Goal: Task Accomplishment & Management: Complete application form

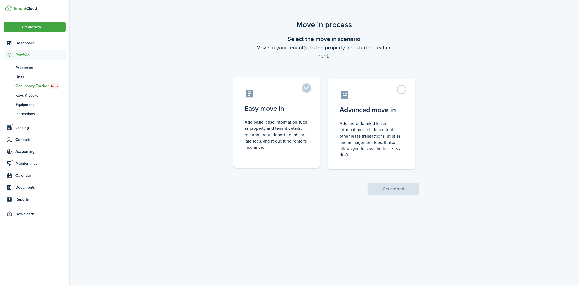
click at [306, 87] on label "Easy move in Add basic lease information such as property and tenant details, r…" at bounding box center [276, 122] width 87 height 91
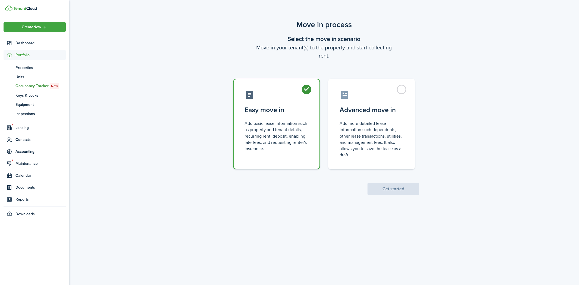
radio input "true"
click at [404, 190] on button "Get started" at bounding box center [393, 189] width 52 height 12
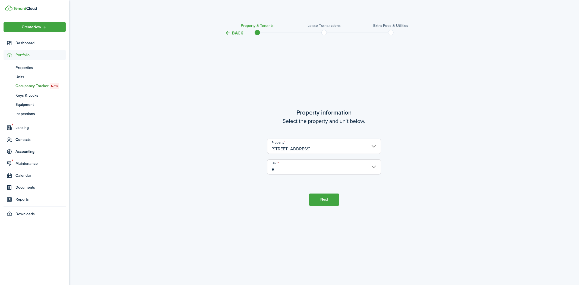
click at [318, 198] on button "Next" at bounding box center [324, 199] width 30 height 12
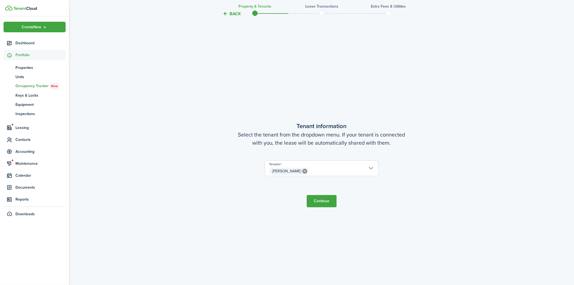
scroll to position [248, 0]
click at [320, 202] on button "Continue" at bounding box center [322, 201] width 30 height 12
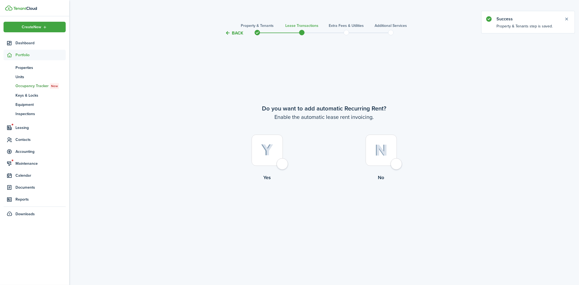
click at [280, 163] on div at bounding box center [266, 150] width 31 height 31
radio input "true"
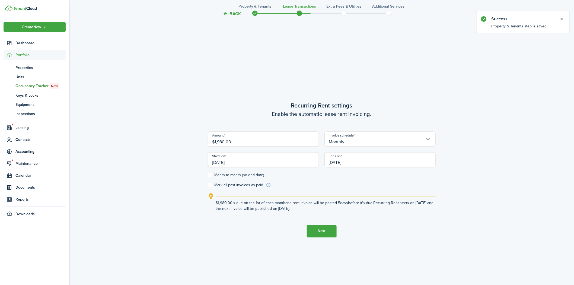
scroll to position [248, 0]
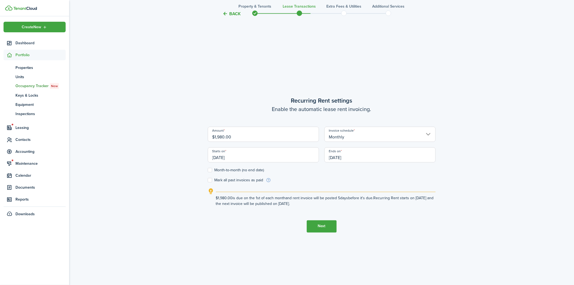
drag, startPoint x: 235, startPoint y: 137, endPoint x: 235, endPoint y: 147, distance: 10.6
click at [235, 137] on input "$1,980.00" at bounding box center [263, 134] width 111 height 15
click at [351, 157] on input "[DATE]" at bounding box center [379, 154] width 111 height 15
type input "$1,925.00"
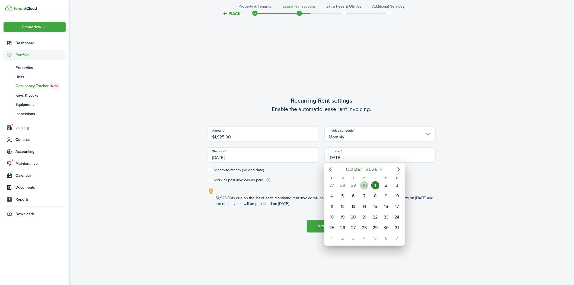
click at [365, 186] on div "30" at bounding box center [364, 185] width 8 height 8
type input "[DATE]"
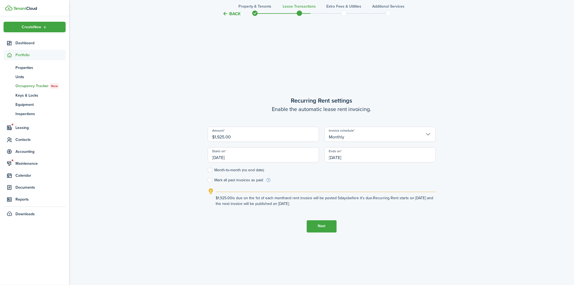
click at [210, 170] on label "Month-to-month (no end date)" at bounding box center [236, 170] width 56 height 4
click at [208, 170] on input "Month-to-month (no end date)" at bounding box center [207, 170] width 0 height 0
checkbox input "true"
click at [327, 225] on button "Next" at bounding box center [322, 226] width 30 height 12
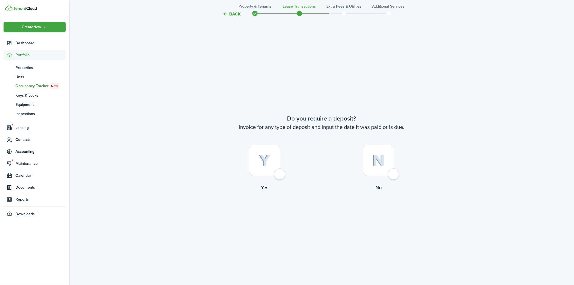
scroll to position [533, 0]
click at [278, 170] on div at bounding box center [264, 157] width 31 height 31
radio input "true"
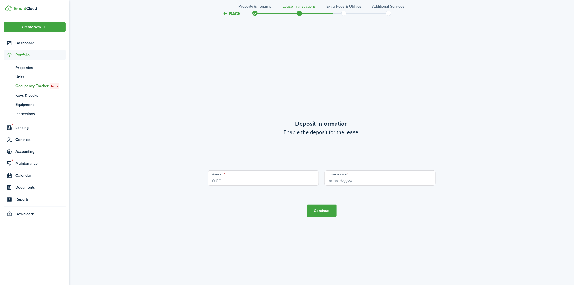
scroll to position [818, 0]
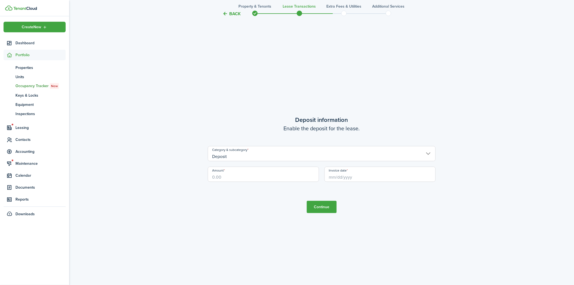
click at [236, 155] on input "Deposit" at bounding box center [322, 153] width 228 height 15
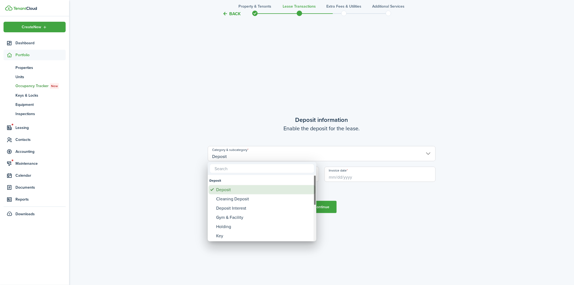
click at [227, 191] on div "Deposit" at bounding box center [264, 189] width 96 height 9
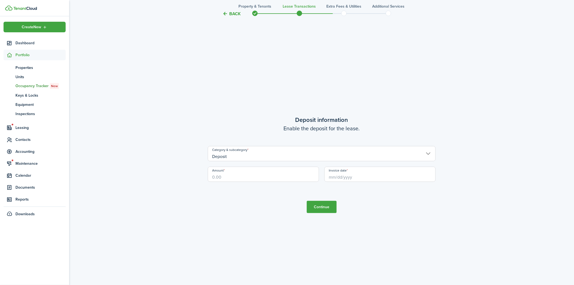
click at [227, 175] on input "Amount" at bounding box center [263, 174] width 111 height 15
click at [362, 171] on input "Invoice date" at bounding box center [379, 174] width 111 height 15
type input "$500.00"
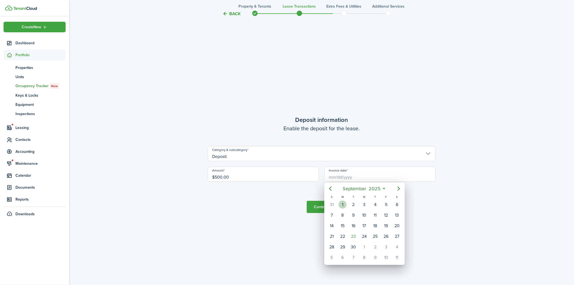
click at [343, 205] on div "1" at bounding box center [342, 204] width 8 height 8
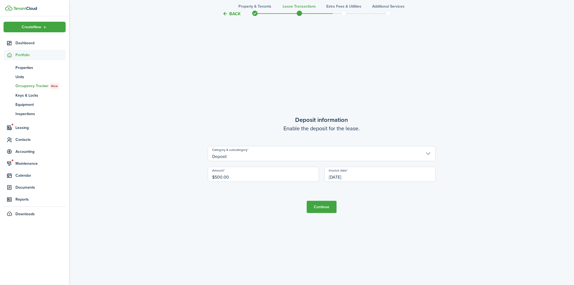
click at [361, 177] on input "09/01/2025" at bounding box center [379, 174] width 111 height 15
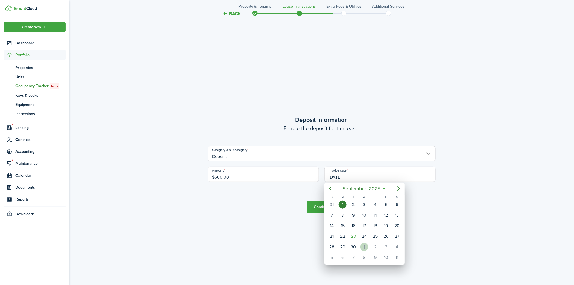
drag, startPoint x: 365, startPoint y: 246, endPoint x: 366, endPoint y: 241, distance: 5.3
click at [365, 245] on div "1" at bounding box center [364, 247] width 8 height 8
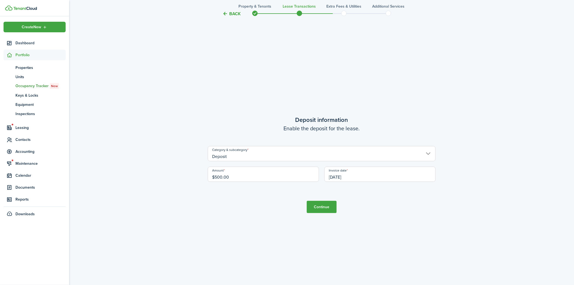
scroll to position [0, 0]
click at [361, 174] on input "[DATE]" at bounding box center [379, 174] width 111 height 15
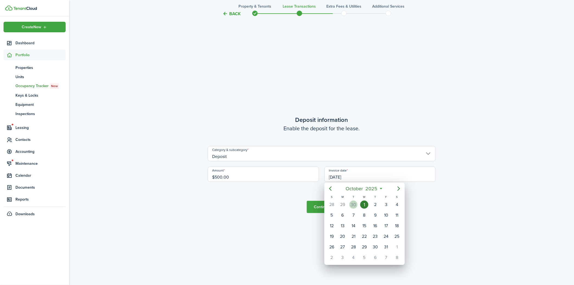
click at [352, 201] on div "30" at bounding box center [353, 204] width 8 height 8
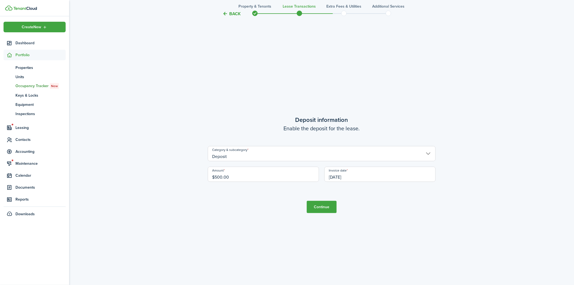
click at [358, 175] on input "09/30/2025" at bounding box center [379, 174] width 111 height 15
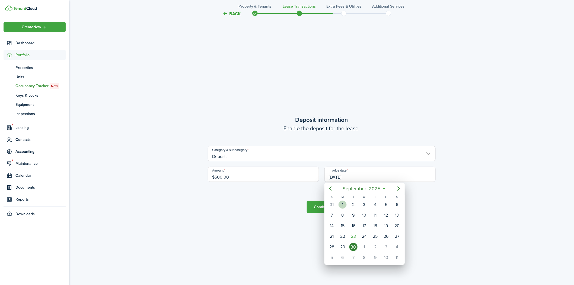
click at [343, 204] on div "1" at bounding box center [342, 204] width 8 height 8
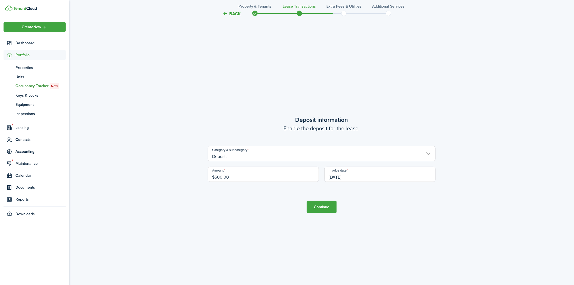
click at [356, 175] on input "09/01/2025" at bounding box center [379, 174] width 111 height 15
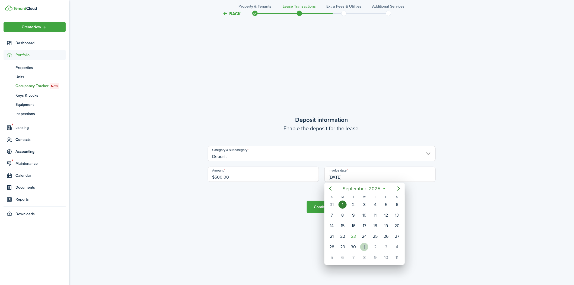
click at [364, 244] on div "1" at bounding box center [364, 247] width 8 height 8
type input "[DATE]"
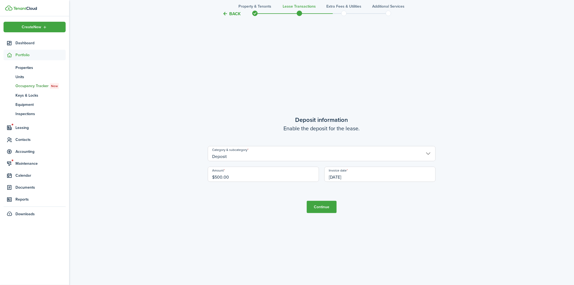
drag, startPoint x: 326, startPoint y: 207, endPoint x: 328, endPoint y: 204, distance: 3.6
click at [327, 205] on button "Continue" at bounding box center [322, 207] width 30 height 12
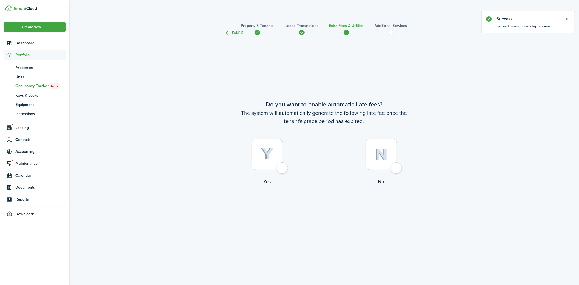
click at [282, 168] on div at bounding box center [266, 154] width 31 height 31
radio input "true"
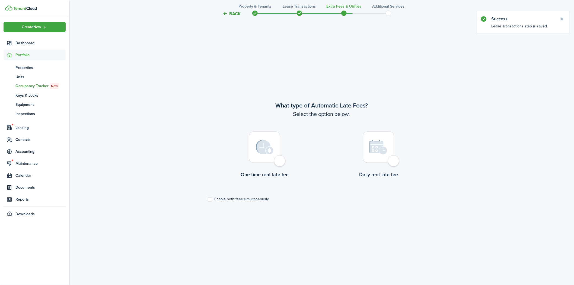
click at [277, 159] on div at bounding box center [264, 147] width 31 height 31
radio input "true"
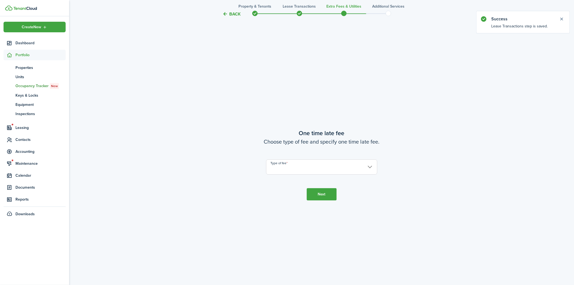
scroll to position [533, 0]
click at [279, 169] on input "Type of fee" at bounding box center [321, 166] width 111 height 15
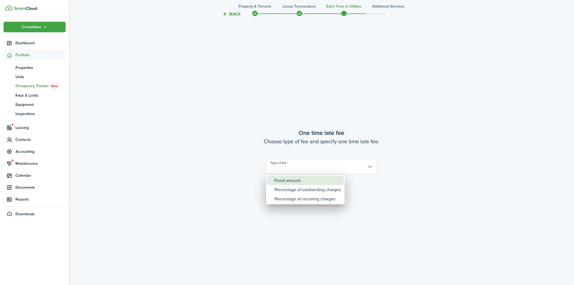
click at [282, 178] on div "Fixed amount" at bounding box center [307, 180] width 66 height 9
type input "Fixed amount"
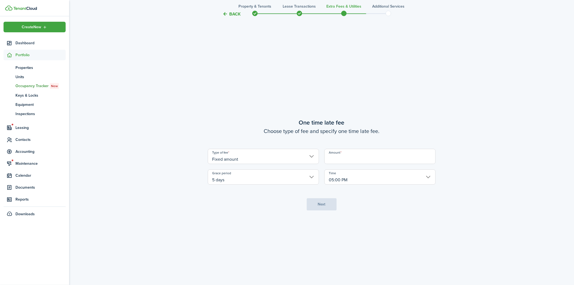
click at [341, 158] on input "Amount" at bounding box center [379, 156] width 111 height 15
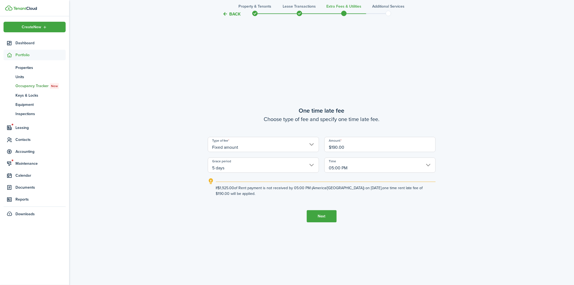
type input "$190.00"
click at [324, 216] on button "Next" at bounding box center [322, 216] width 30 height 12
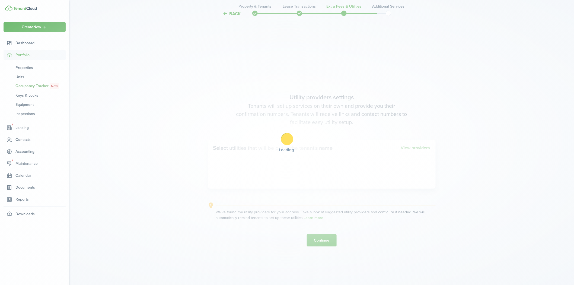
scroll to position [818, 0]
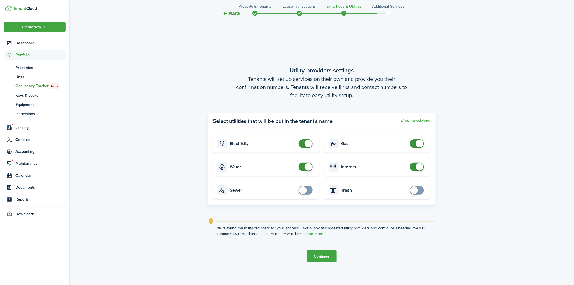
checkbox input "false"
click at [306, 142] on span at bounding box center [309, 144] width 8 height 8
checkbox input "false"
click at [419, 143] on span at bounding box center [420, 144] width 8 height 8
checkbox input "false"
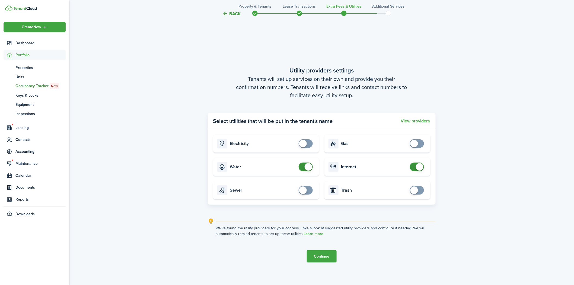
click at [419, 167] on span at bounding box center [420, 167] width 8 height 8
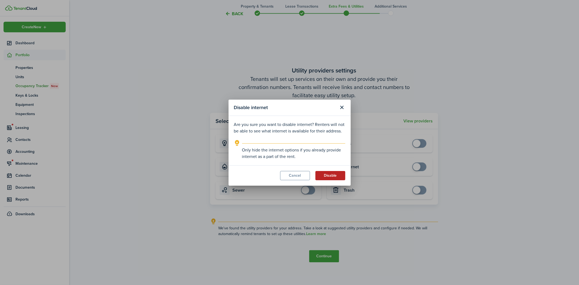
click at [337, 174] on button "Disable" at bounding box center [330, 175] width 30 height 9
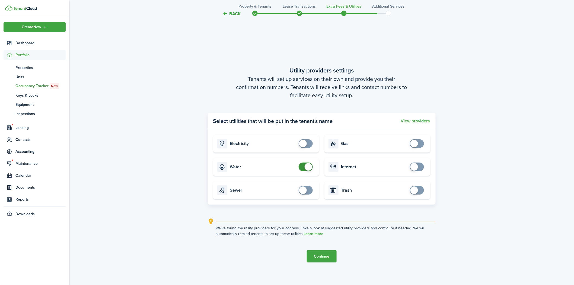
checkbox input "false"
click at [305, 167] on span at bounding box center [309, 167] width 8 height 8
click at [322, 258] on button "Continue" at bounding box center [322, 256] width 30 height 12
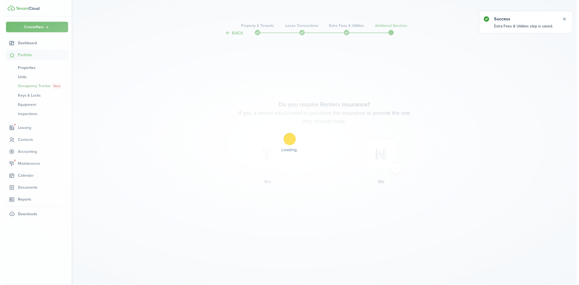
scroll to position [0, 0]
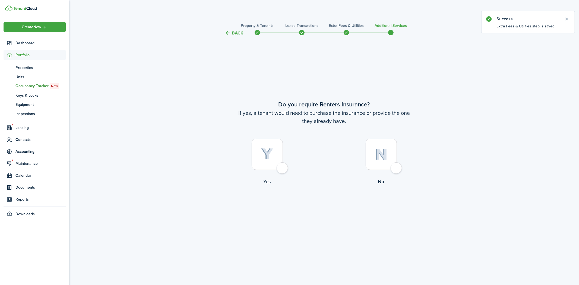
click at [283, 167] on div at bounding box center [266, 154] width 31 height 31
radio input "true"
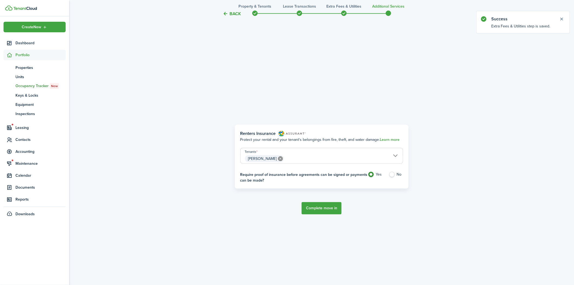
scroll to position [248, 0]
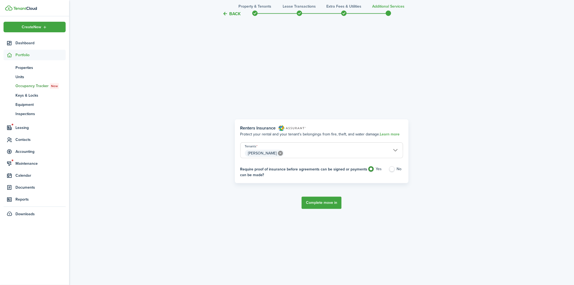
click at [395, 150] on span "[PERSON_NAME]" at bounding box center [322, 153] width 162 height 9
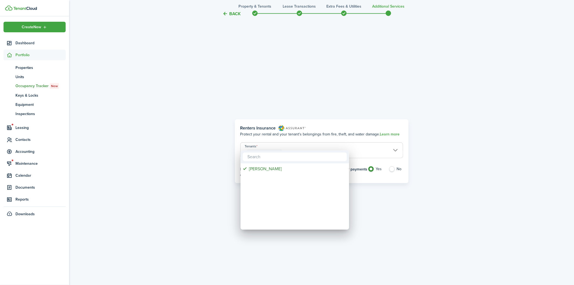
click at [376, 62] on div at bounding box center [287, 143] width 661 height 372
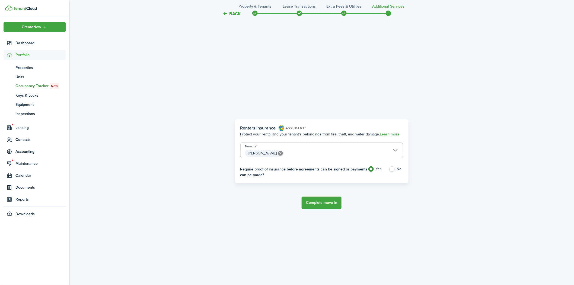
click at [232, 15] on button "Back" at bounding box center [232, 14] width 18 height 6
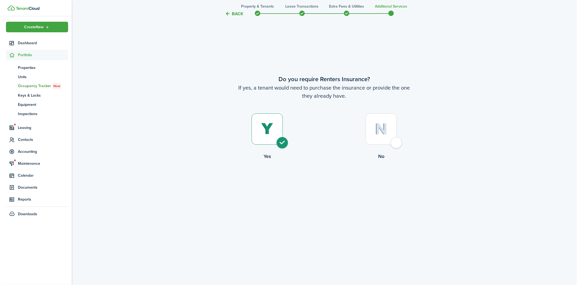
scroll to position [0, 0]
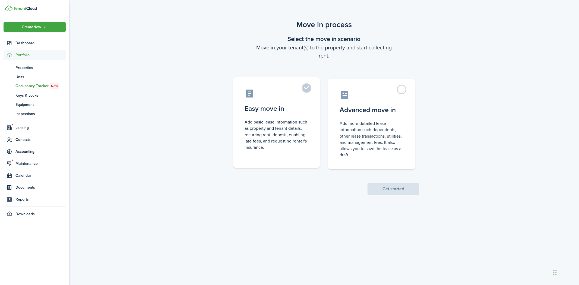
click at [307, 87] on label "Easy move in Add basic lease information such as property and tenant details, r…" at bounding box center [276, 122] width 87 height 91
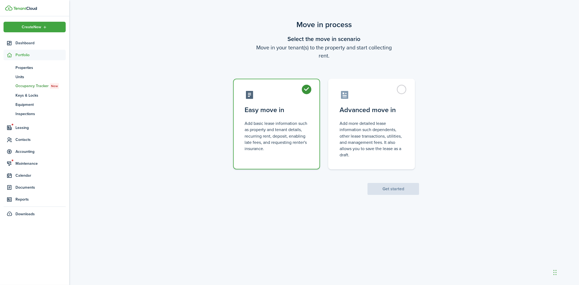
radio input "true"
click at [409, 190] on button "Get started" at bounding box center [393, 189] width 52 height 12
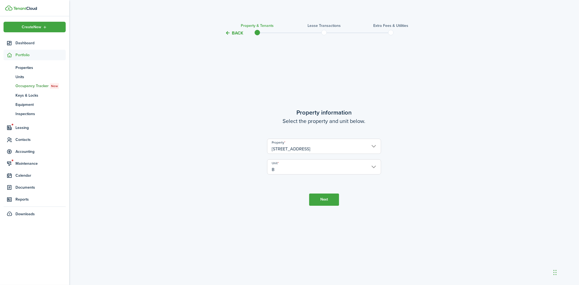
click at [321, 199] on button "Next" at bounding box center [324, 199] width 30 height 12
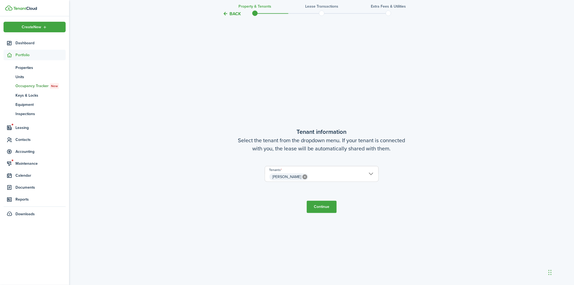
scroll to position [248, 0]
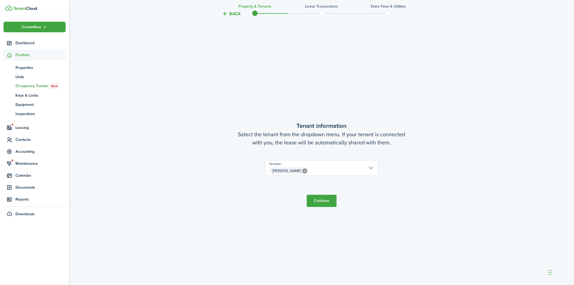
click at [370, 167] on span "[PERSON_NAME]" at bounding box center [321, 170] width 113 height 9
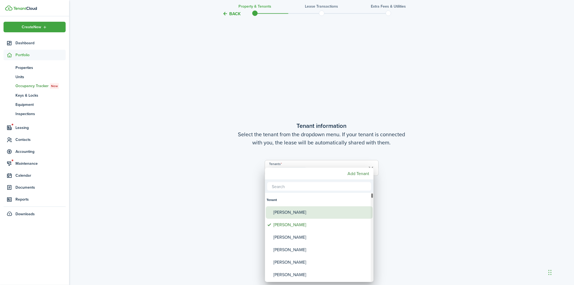
click at [296, 212] on div "[PERSON_NAME]" at bounding box center [321, 212] width 96 height 12
type input "[PERSON_NAME], [PERSON_NAME]"
click at [435, 185] on div at bounding box center [287, 143] width 661 height 372
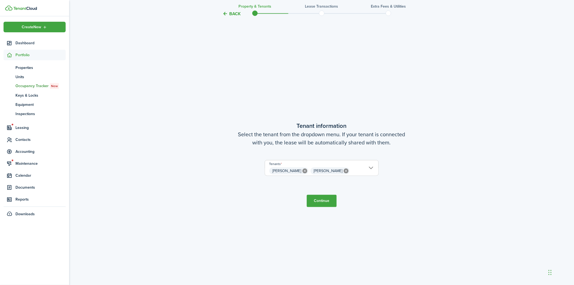
click at [322, 195] on button "Continue" at bounding box center [322, 201] width 30 height 12
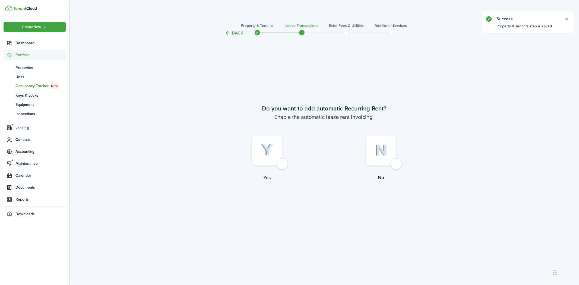
click at [283, 164] on div at bounding box center [266, 150] width 31 height 31
radio input "true"
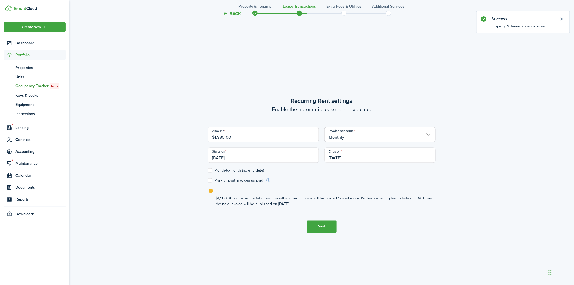
scroll to position [248, 0]
click at [225, 136] on input "$1,980.00" at bounding box center [263, 134] width 111 height 15
click at [353, 149] on input "[DATE]" at bounding box center [379, 154] width 111 height 15
type input "$1,925.00"
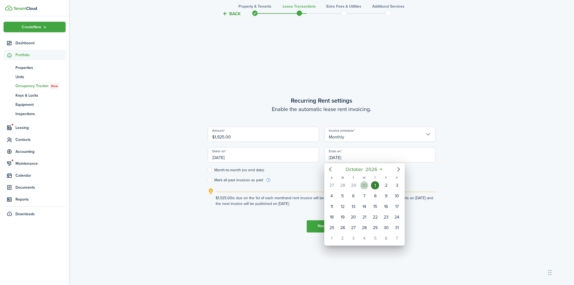
click at [364, 183] on div "30" at bounding box center [364, 185] width 8 height 8
type input "[DATE]"
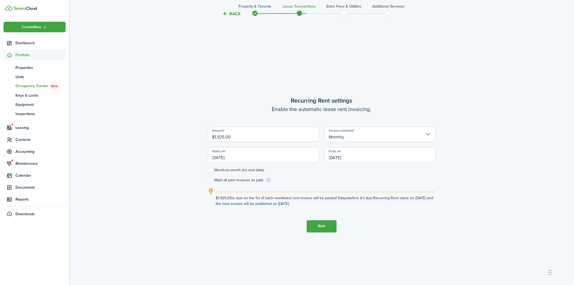
click at [212, 170] on label "Month-to-month (no end date)" at bounding box center [236, 170] width 56 height 4
click at [208, 170] on input "Month-to-month (no end date)" at bounding box center [207, 170] width 0 height 0
checkbox input "true"
drag, startPoint x: 330, startPoint y: 226, endPoint x: 333, endPoint y: 225, distance: 3.5
click at [330, 225] on button "Next" at bounding box center [322, 226] width 30 height 12
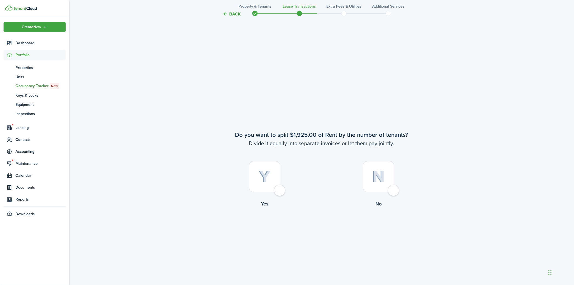
scroll to position [533, 0]
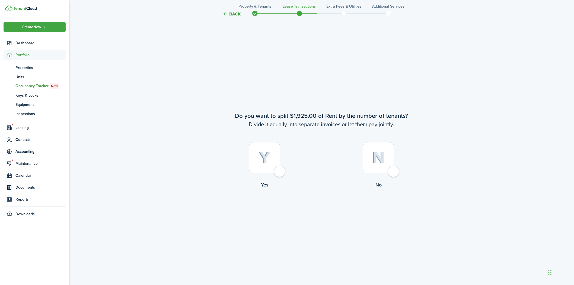
drag, startPoint x: 394, startPoint y: 168, endPoint x: 395, endPoint y: 132, distance: 36.1
click at [394, 168] on div at bounding box center [378, 157] width 31 height 31
radio input "true"
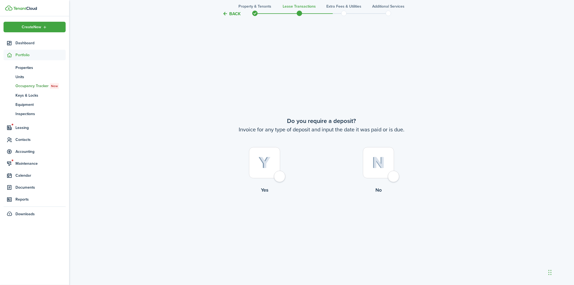
scroll to position [818, 0]
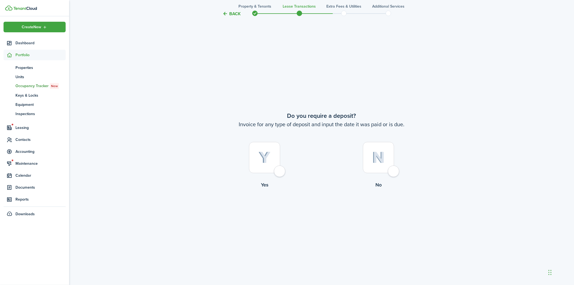
click at [280, 167] on div at bounding box center [264, 157] width 31 height 31
radio input "true"
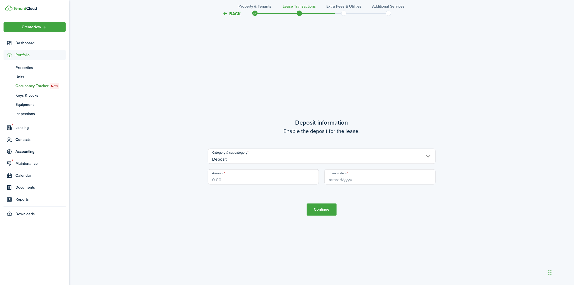
scroll to position [1103, 0]
click at [267, 178] on input "Amount" at bounding box center [263, 174] width 111 height 15
click at [369, 175] on input "Invoice date" at bounding box center [379, 174] width 111 height 15
type input "$500.00"
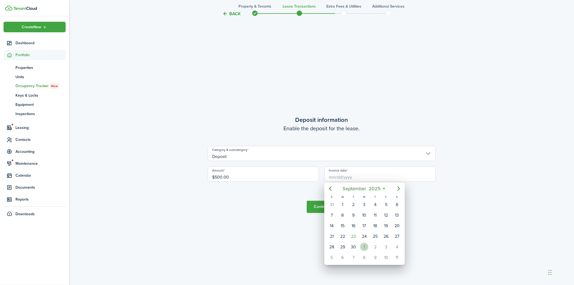
click at [365, 245] on div "1" at bounding box center [364, 247] width 8 height 8
type input "[DATE]"
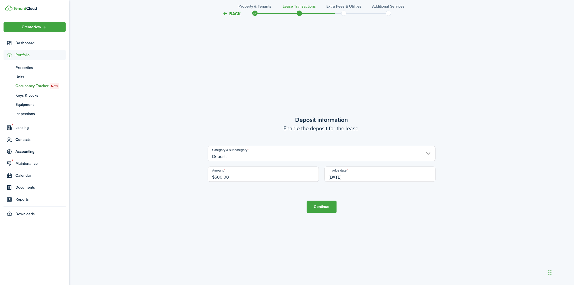
drag, startPoint x: 317, startPoint y: 206, endPoint x: 348, endPoint y: 191, distance: 34.2
click at [318, 205] on button "Continue" at bounding box center [322, 207] width 30 height 12
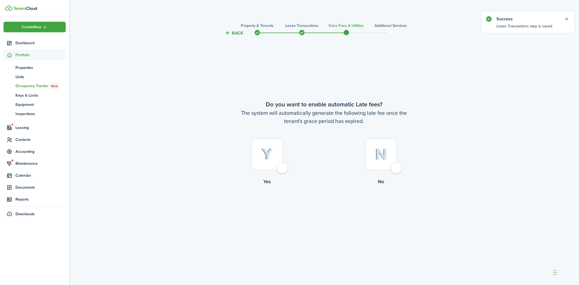
click at [283, 169] on div at bounding box center [266, 154] width 31 height 31
radio input "true"
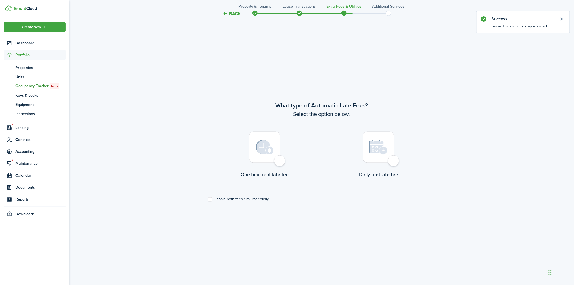
click at [280, 161] on div at bounding box center [264, 147] width 31 height 31
radio input "true"
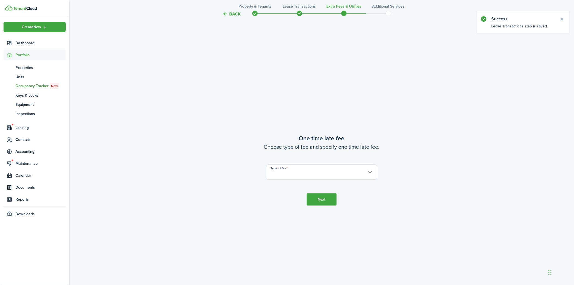
scroll to position [533, 0]
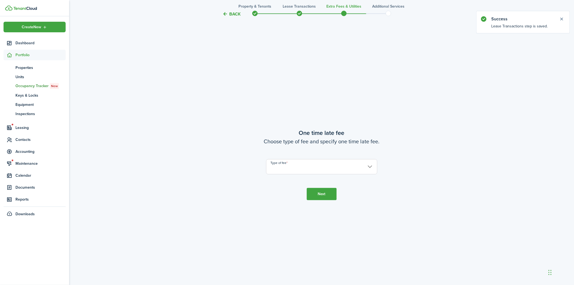
click at [284, 167] on input "Type of fee" at bounding box center [321, 166] width 111 height 15
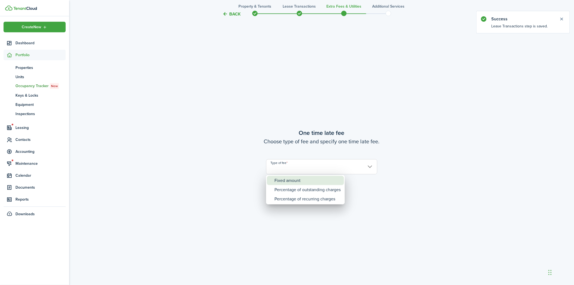
click at [285, 178] on div "Fixed amount" at bounding box center [307, 180] width 66 height 9
type input "Fixed amount"
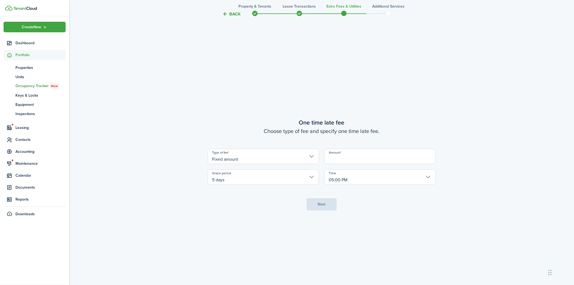
click at [349, 158] on input "Amount" at bounding box center [379, 156] width 111 height 15
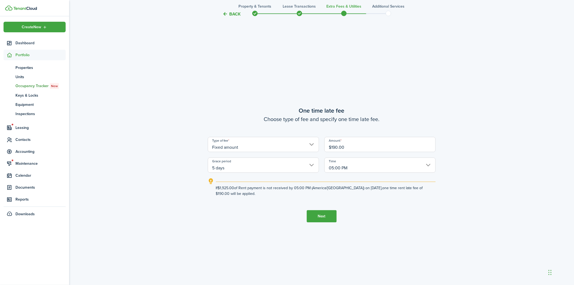
type input "$190.00"
click at [317, 216] on button "Next" at bounding box center [322, 216] width 30 height 12
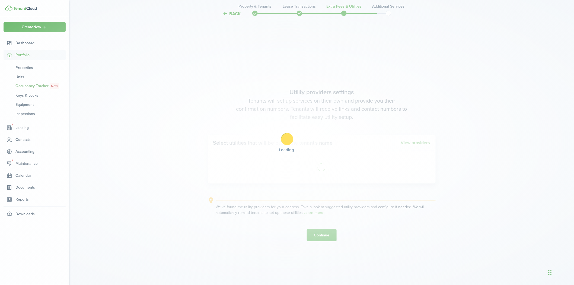
scroll to position [818, 0]
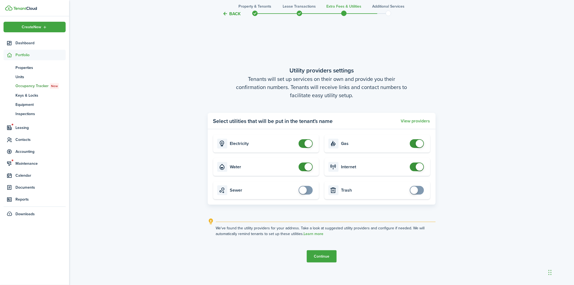
checkbox input "false"
click at [422, 143] on span at bounding box center [420, 144] width 8 height 8
checkbox input "false"
click at [421, 168] on span at bounding box center [420, 167] width 8 height 8
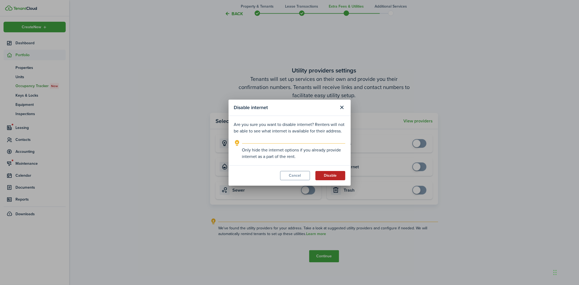
click at [326, 175] on button "Disable" at bounding box center [330, 175] width 30 height 9
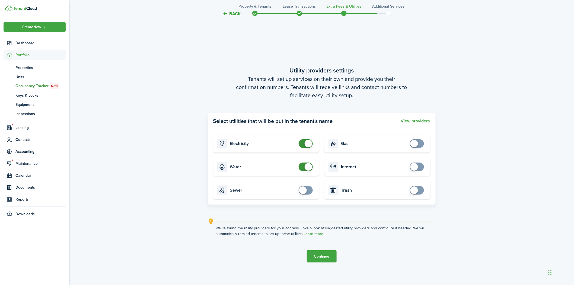
checkbox input "false"
click at [303, 139] on span at bounding box center [305, 143] width 5 height 9
checkbox input "false"
click at [306, 166] on span at bounding box center [309, 167] width 8 height 8
click at [320, 258] on button "Continue" at bounding box center [322, 256] width 30 height 12
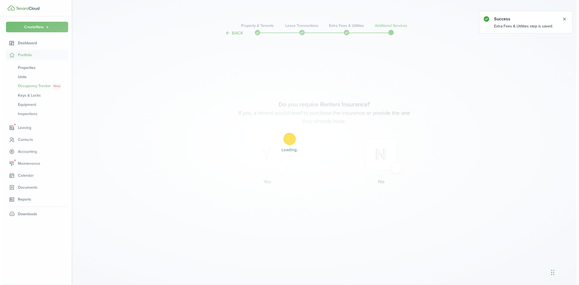
scroll to position [0, 0]
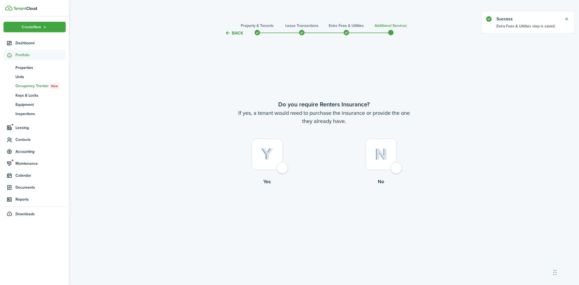
click at [286, 161] on label "Yes" at bounding box center [267, 163] width 114 height 49
radio input "true"
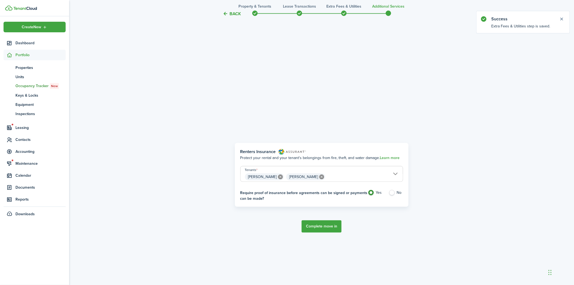
scroll to position [248, 0]
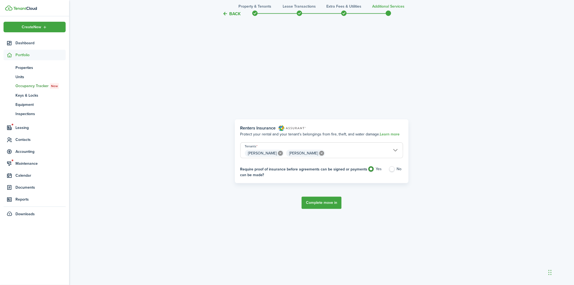
click at [332, 204] on button "Complete move in" at bounding box center [322, 203] width 40 height 12
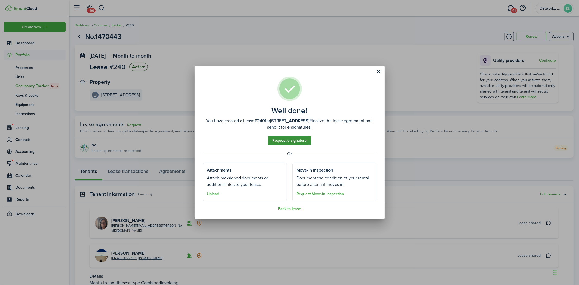
click at [287, 140] on link "Request e-signature" at bounding box center [289, 140] width 43 height 9
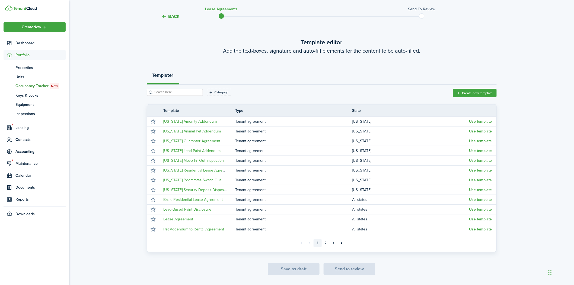
scroll to position [33, 0]
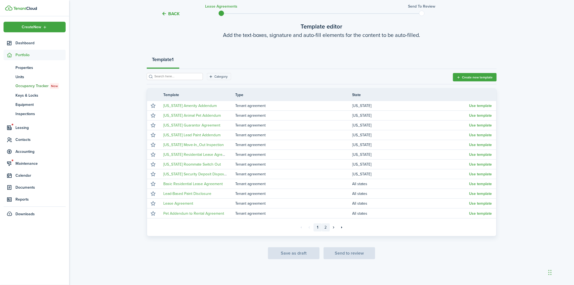
click at [325, 228] on link "2" at bounding box center [326, 227] width 8 height 8
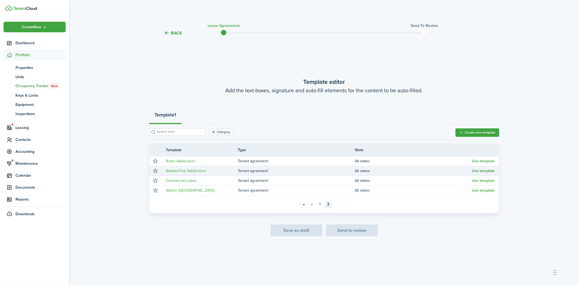
drag, startPoint x: 479, startPoint y: 191, endPoint x: 478, endPoint y: 172, distance: 19.3
click at [479, 190] on button "Use template" at bounding box center [482, 190] width 23 height 4
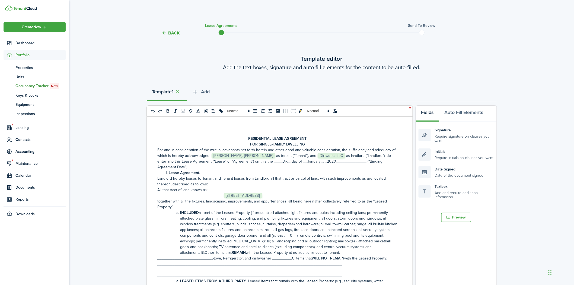
click at [171, 33] on button "Back" at bounding box center [171, 33] width 18 height 6
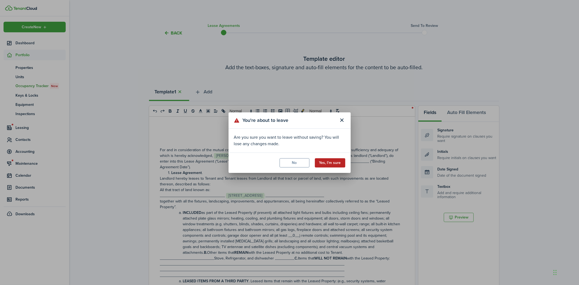
click at [329, 164] on button "Yes, I'm sure" at bounding box center [330, 162] width 30 height 9
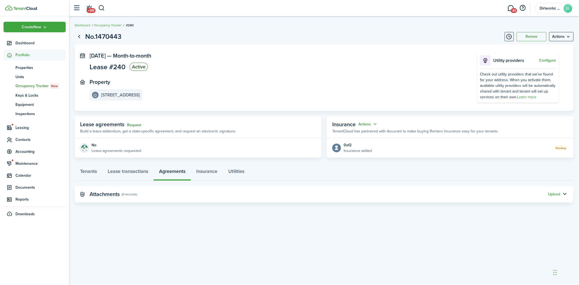
click at [132, 123] on link "Request" at bounding box center [134, 125] width 14 height 4
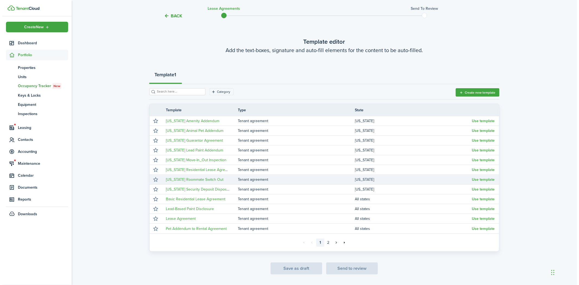
scroll to position [33, 0]
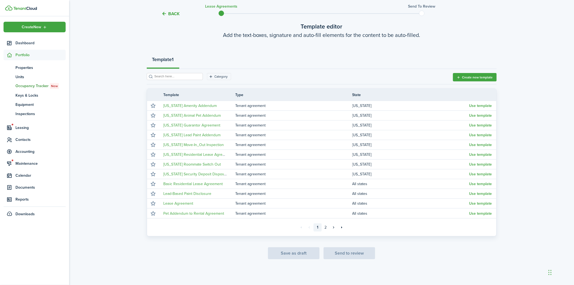
click at [177, 13] on button "Back" at bounding box center [171, 14] width 18 height 6
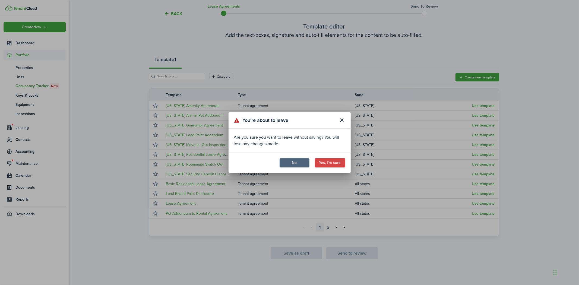
click at [301, 163] on button "No" at bounding box center [294, 162] width 30 height 9
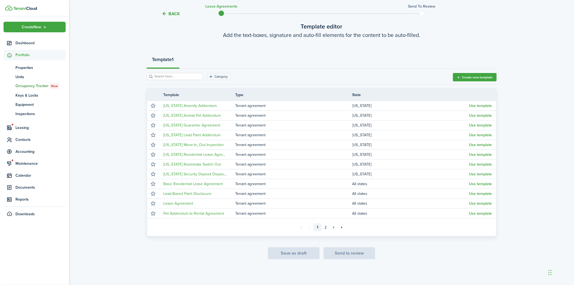
click at [173, 15] on button "Back" at bounding box center [171, 14] width 18 height 6
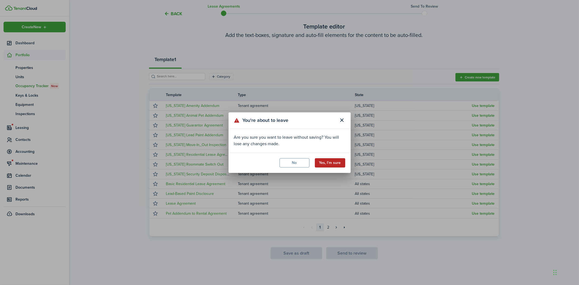
click at [329, 162] on button "Yes, I'm sure" at bounding box center [330, 162] width 30 height 9
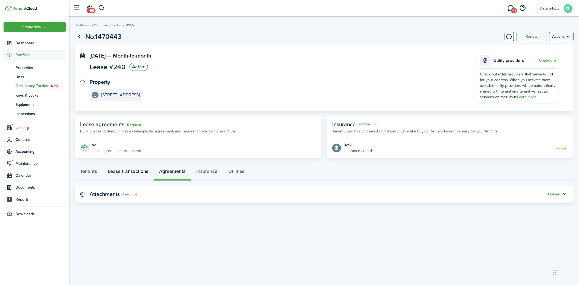
click at [120, 172] on link "Lease transactions" at bounding box center [127, 172] width 51 height 16
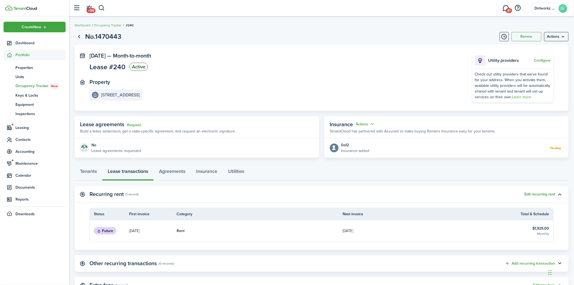
click at [545, 195] on button "Edit recurring rent" at bounding box center [540, 194] width 31 height 4
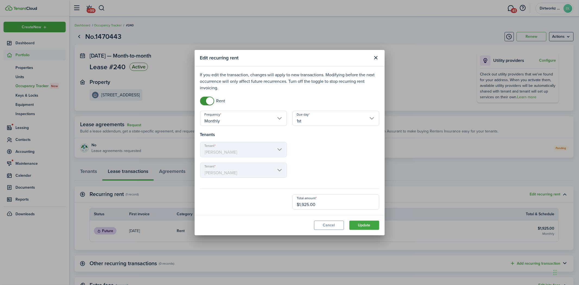
click at [308, 205] on input "$1,925.00" at bounding box center [335, 201] width 87 height 15
type input "$1,900.00"
click at [372, 223] on button "Update" at bounding box center [364, 225] width 30 height 9
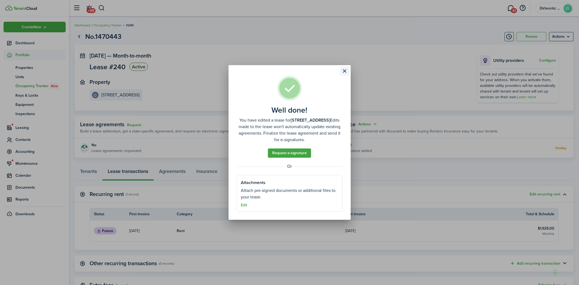
click at [345, 69] on button "Close modal" at bounding box center [344, 70] width 9 height 9
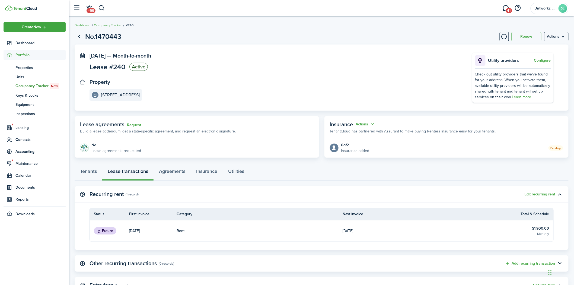
click at [234, 87] on panel-main-section "Property [STREET_ADDRESS]" at bounding box center [273, 90] width 366 height 22
click at [136, 123] on link "Request" at bounding box center [134, 125] width 14 height 4
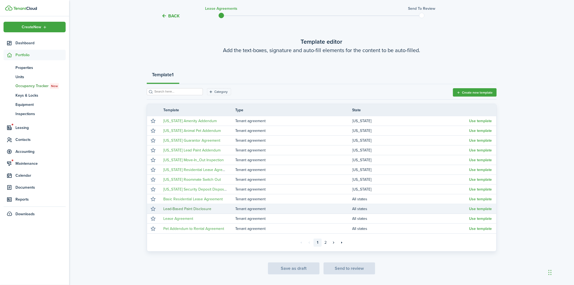
scroll to position [33, 0]
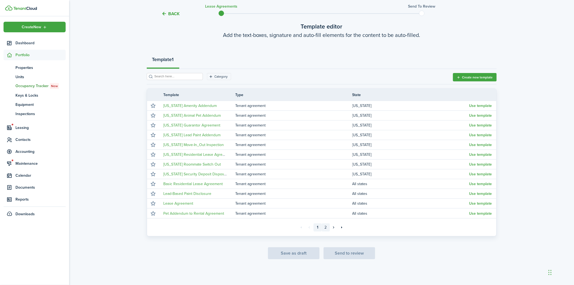
click at [327, 226] on link "2" at bounding box center [326, 227] width 8 height 8
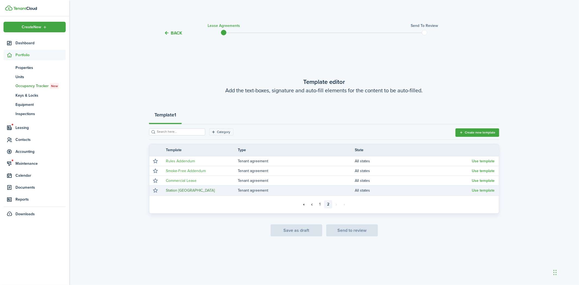
click at [188, 192] on link "Station [GEOGRAPHIC_DATA]" at bounding box center [190, 190] width 49 height 6
